Goal: Navigation & Orientation: Find specific page/section

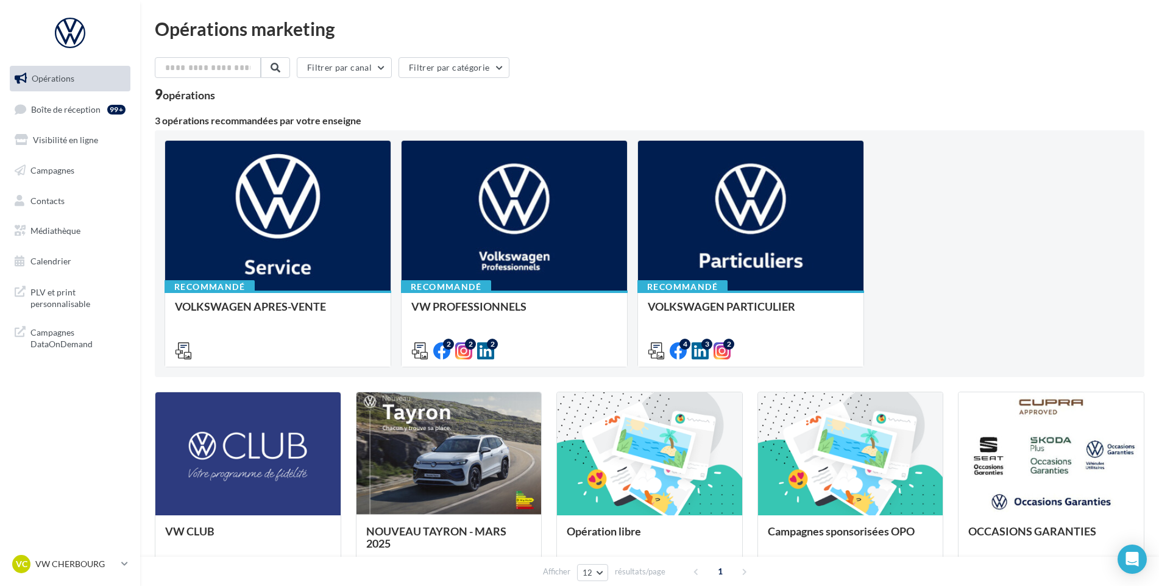
click at [105, 94] on ul "Opérations Boîte de réception 99+ Visibilité en ligne Campagnes Contacts Médiat…" at bounding box center [70, 170] width 130 height 218
click at [93, 112] on span "Boîte de réception" at bounding box center [65, 109] width 69 height 10
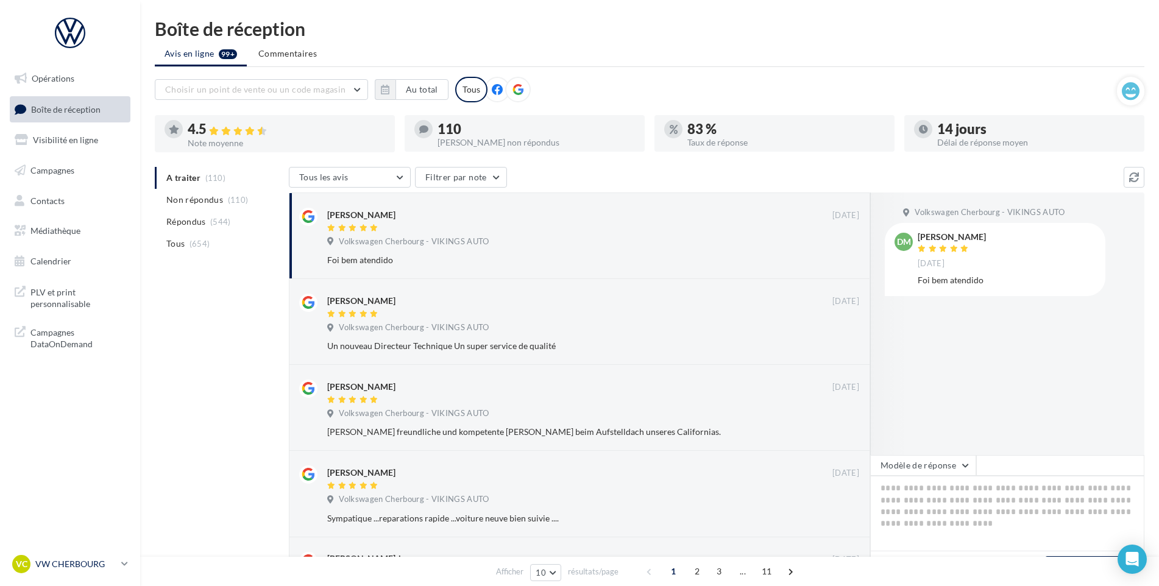
click at [49, 558] on div "VC VW CHERBOURG vw-tour-vau" at bounding box center [64, 564] width 104 height 18
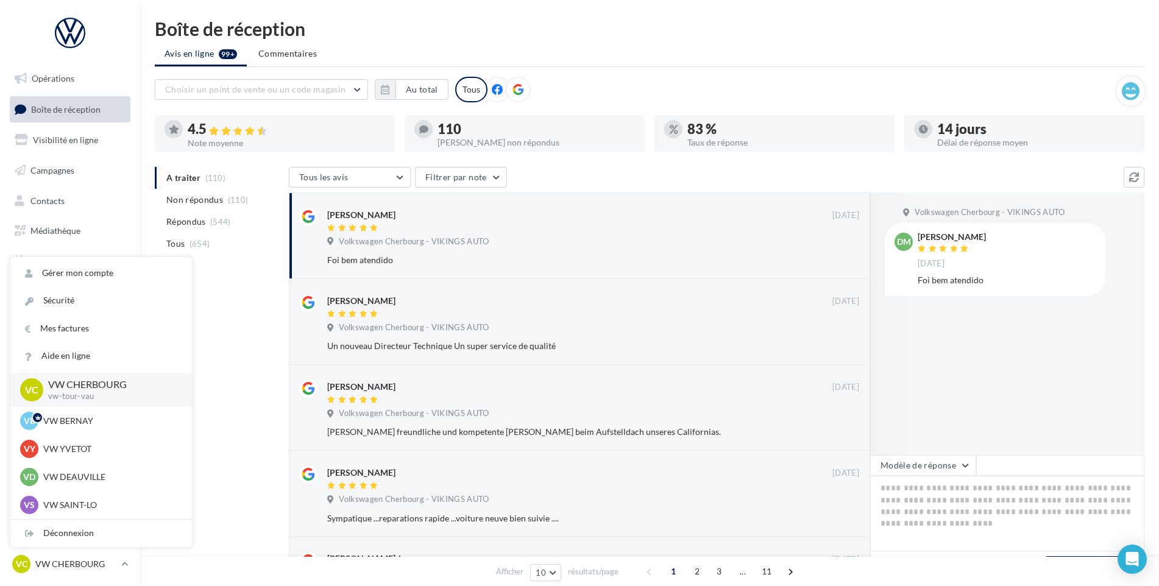
scroll to position [61, 0]
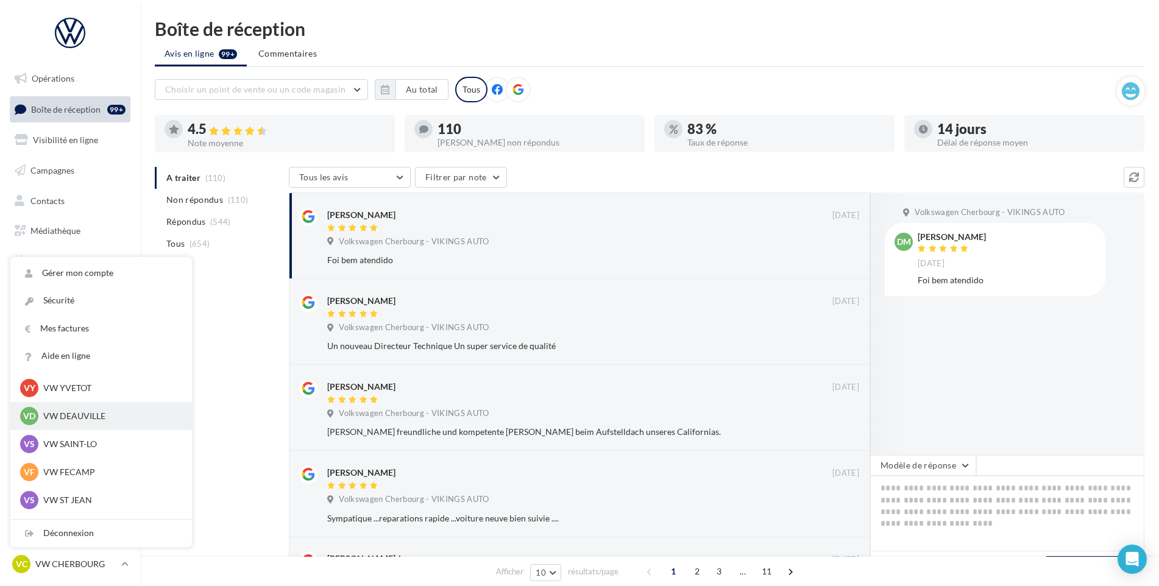
click at [88, 402] on div "VD VW DEAUVILLE vw-touq-vau" at bounding box center [101, 416] width 182 height 28
click at [88, 403] on div "VD VW DEAUVILLE vw-touq-vau" at bounding box center [101, 416] width 182 height 28
drag, startPoint x: 88, startPoint y: 403, endPoint x: 77, endPoint y: 419, distance: 19.3
click at [77, 419] on p "VW DEAUVILLE" at bounding box center [110, 416] width 134 height 12
